Goal: Information Seeking & Learning: Check status

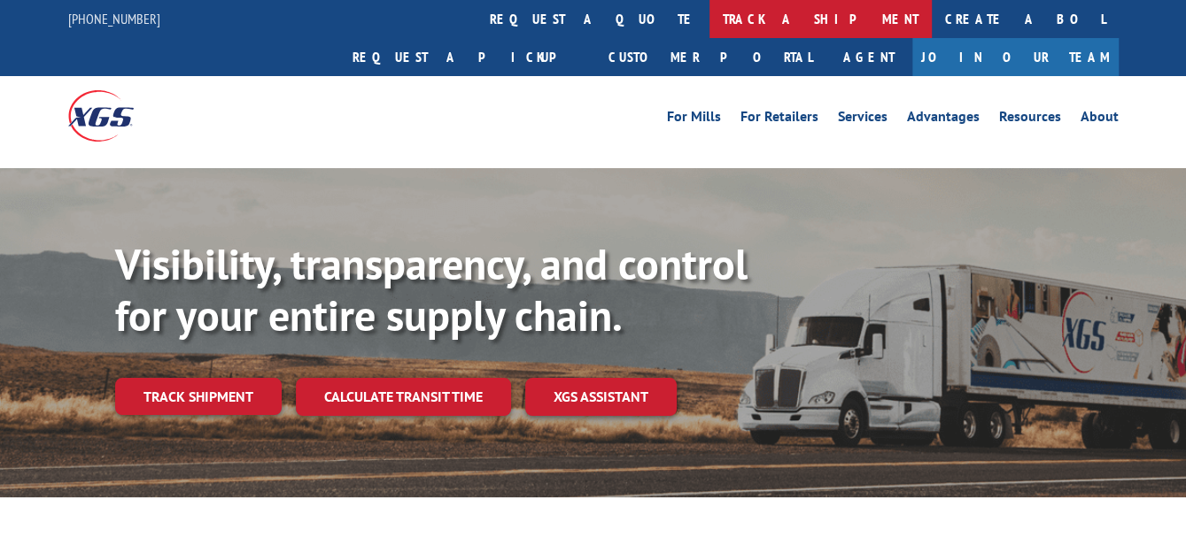
click at [709, 23] on link "track a shipment" at bounding box center [820, 19] width 222 height 38
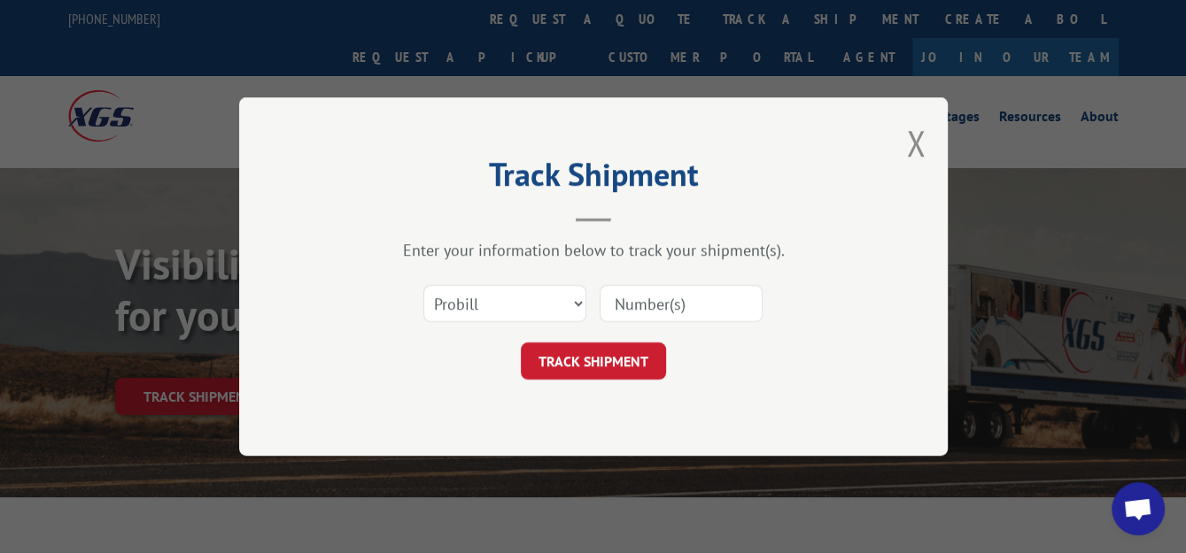
paste input "2844654"
type input "2844654"
click at [581, 302] on select "Select category... Probill BOL PO" at bounding box center [504, 303] width 163 height 37
select select "bol"
click at [423, 285] on select "Select category... Probill BOL PO" at bounding box center [504, 303] width 163 height 37
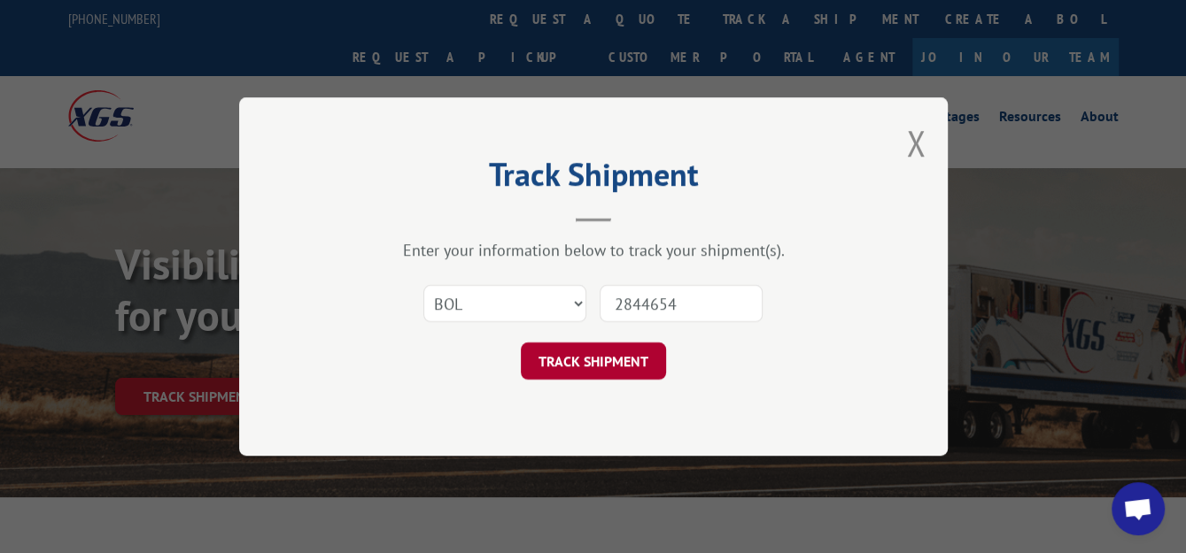
click at [577, 351] on button "TRACK SHIPMENT" at bounding box center [593, 361] width 145 height 37
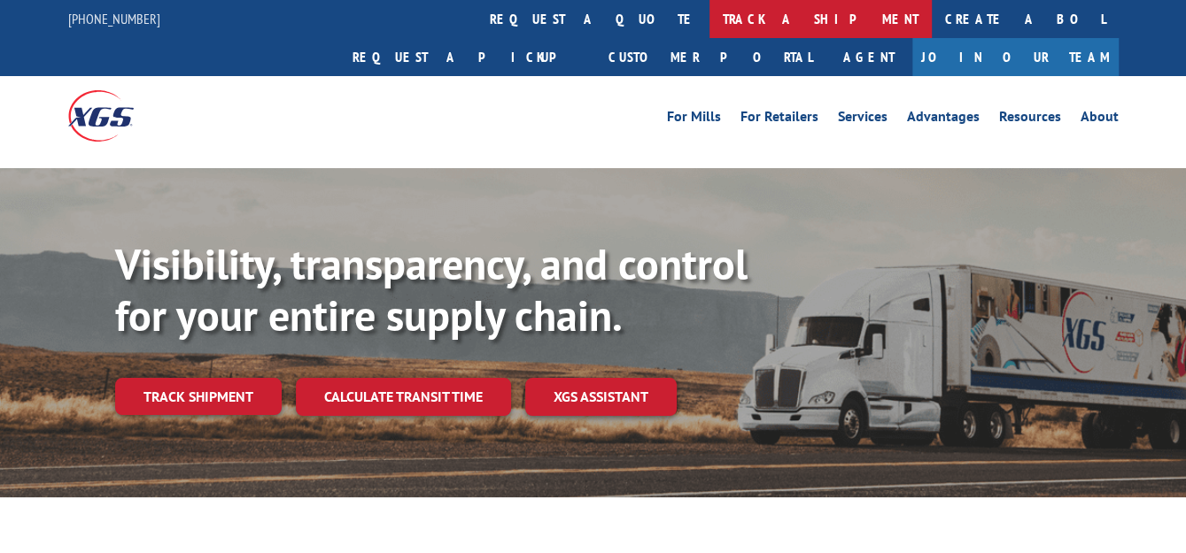
click at [709, 16] on link "track a shipment" at bounding box center [820, 19] width 222 height 38
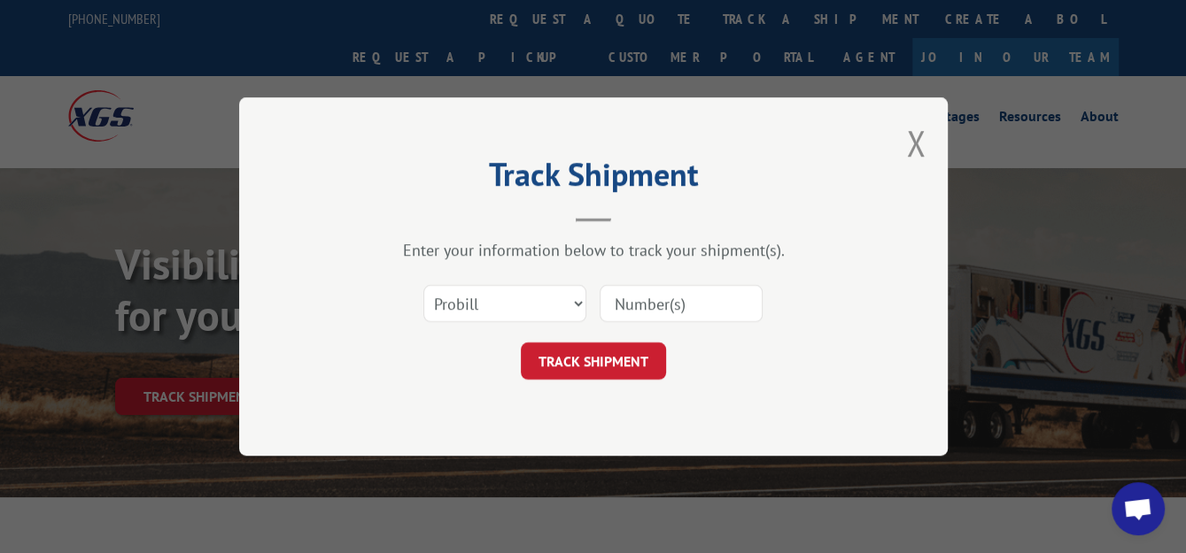
paste input "2838481"
type input "2838481"
drag, startPoint x: 571, startPoint y: 301, endPoint x: 558, endPoint y: 320, distance: 22.8
click at [571, 301] on select "Select category... Probill BOL PO" at bounding box center [504, 303] width 163 height 37
select select "bol"
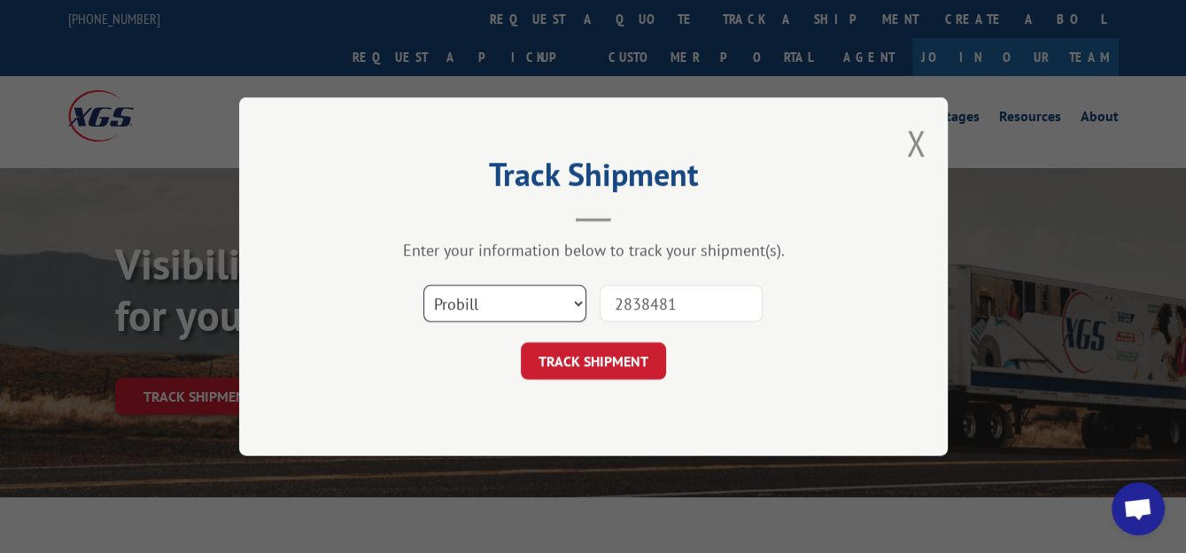
click at [423, 285] on select "Select category... Probill BOL PO" at bounding box center [504, 303] width 163 height 37
click at [584, 361] on button "TRACK SHIPMENT" at bounding box center [593, 361] width 145 height 37
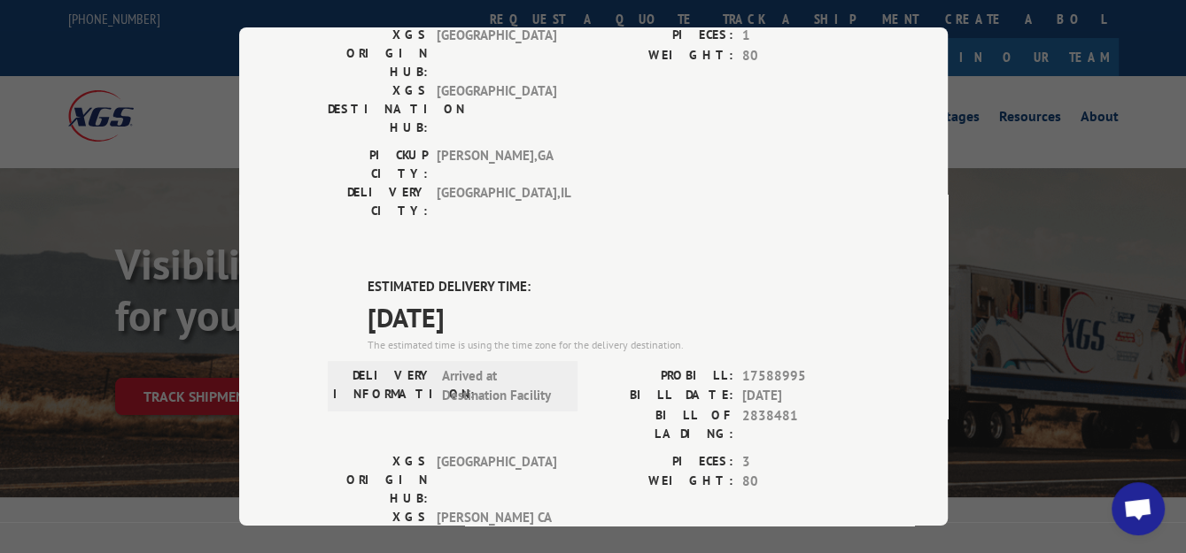
scroll to position [266, 0]
